Goal: Answer question/provide support

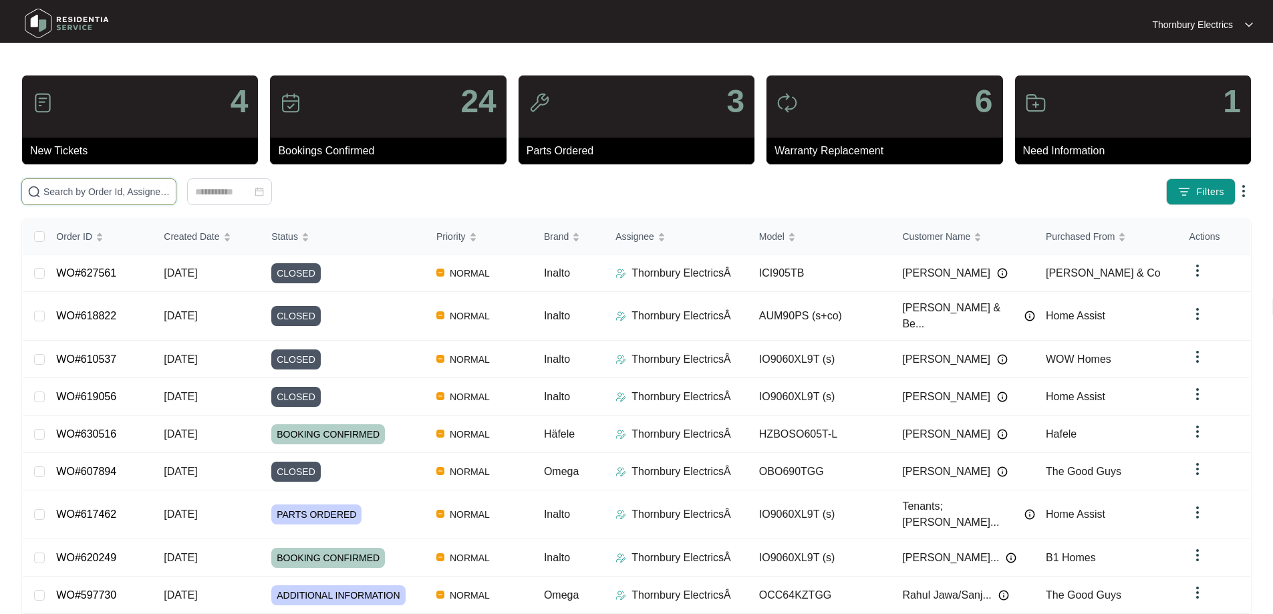
click at [148, 193] on input "text" at bounding box center [106, 191] width 127 height 15
type input "616770"
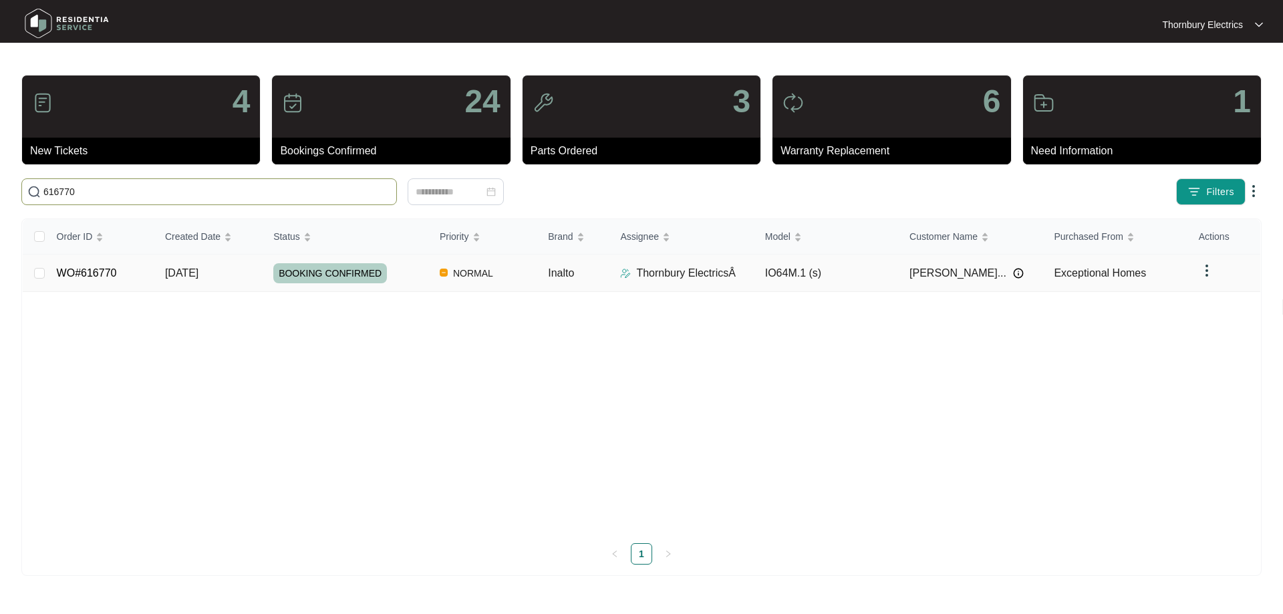
click at [366, 277] on span "BOOKING CONFIRMED" at bounding box center [330, 273] width 114 height 20
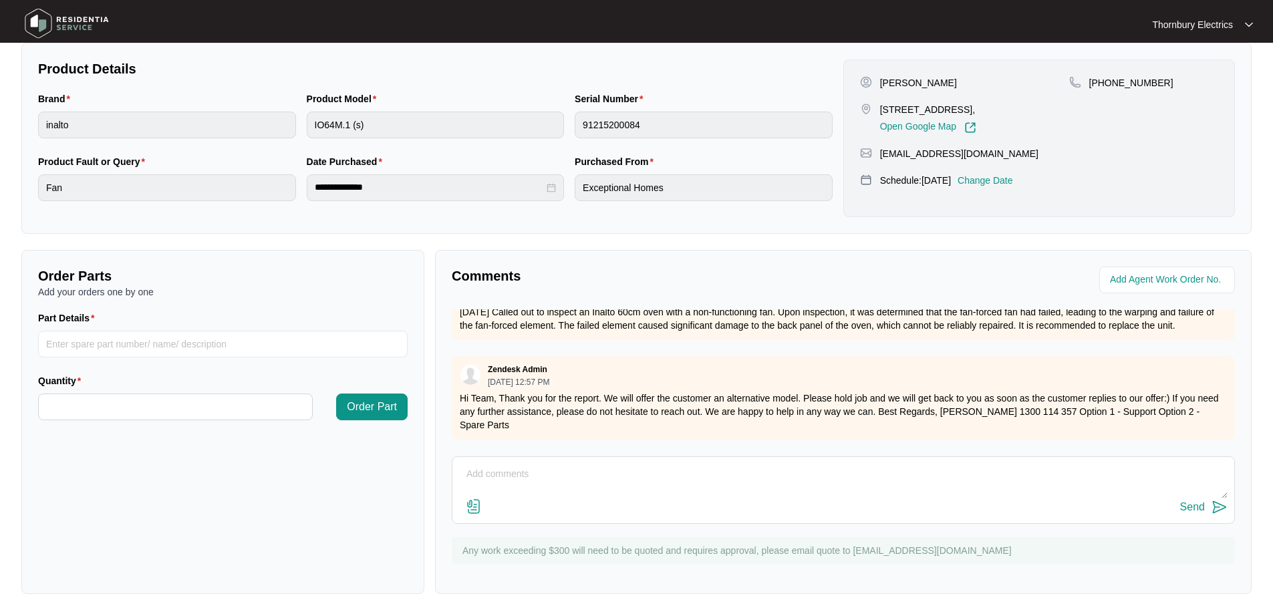
scroll to position [273, 0]
click at [503, 475] on textarea at bounding box center [843, 479] width 769 height 35
paste textarea "Changed over inalto 60cm oven with new omega 60cm oven. Burnt in each element a…"
type textarea "[DATE] Changed over inalto 60cm oven with new omega 60cm oven. Burnt in each el…"
click at [1190, 507] on div "Send" at bounding box center [1192, 506] width 25 height 12
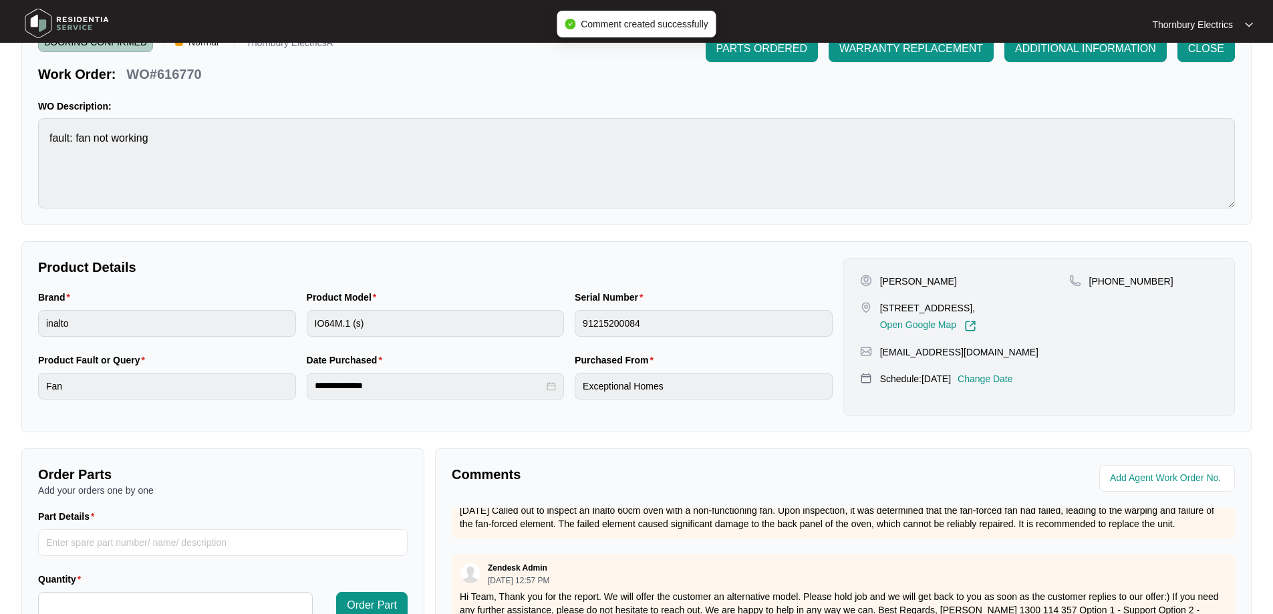
scroll to position [0, 0]
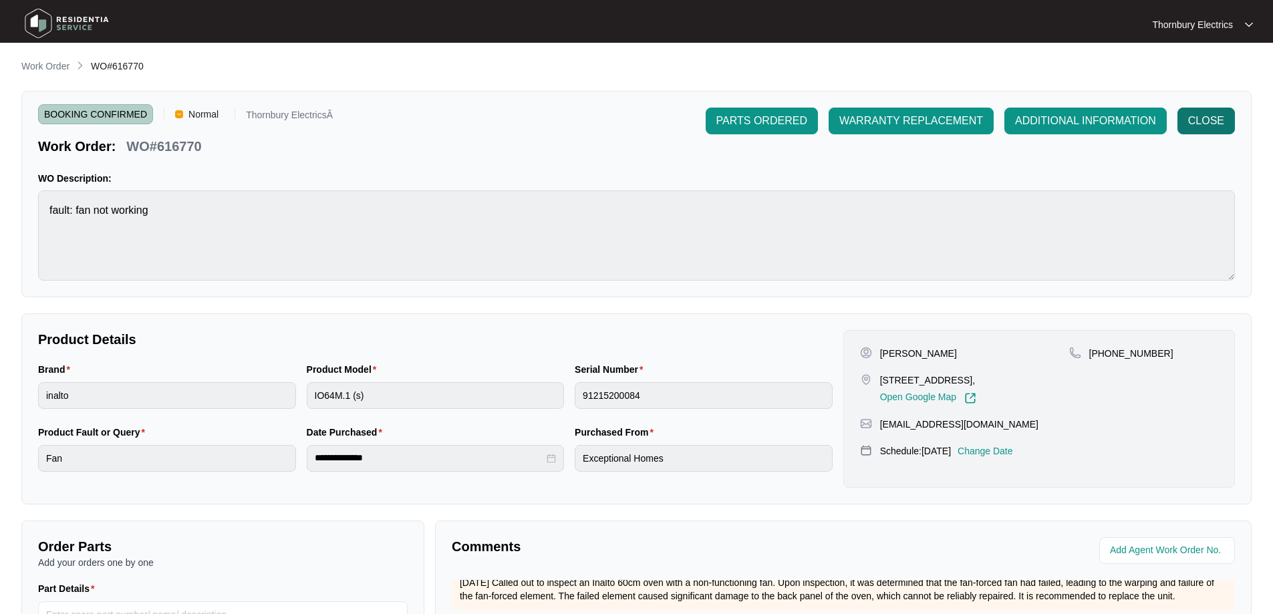
click at [1215, 124] on span "CLOSE" at bounding box center [1206, 121] width 36 height 16
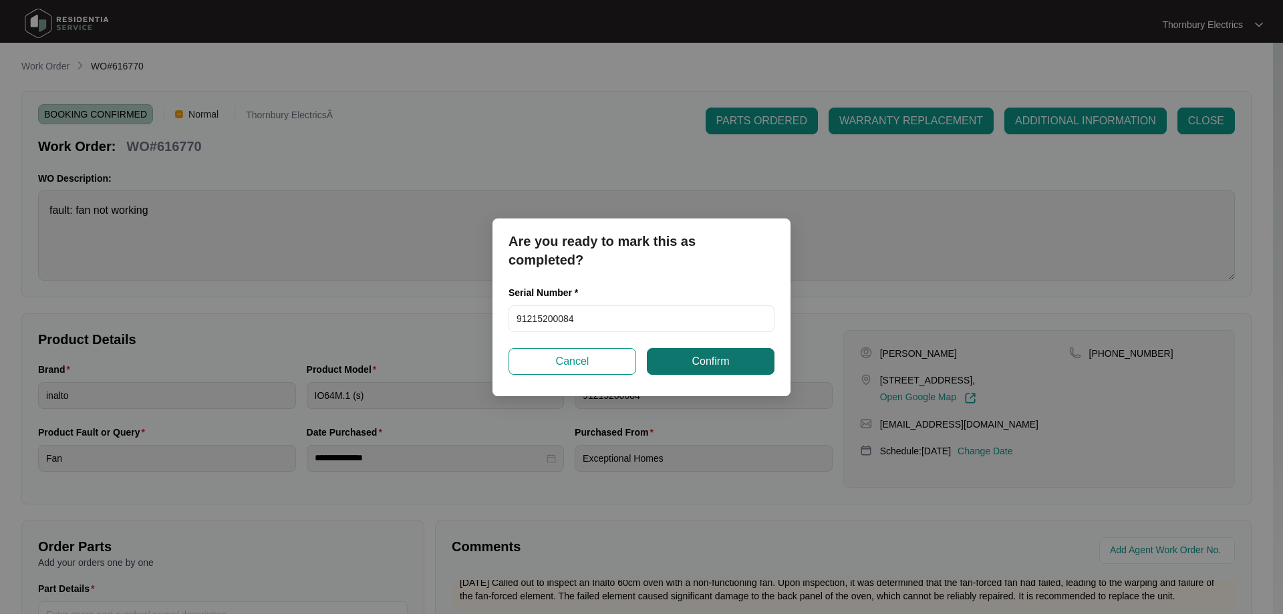
click at [700, 370] on button "Confirm" at bounding box center [711, 361] width 128 height 27
